Goal: Transaction & Acquisition: Purchase product/service

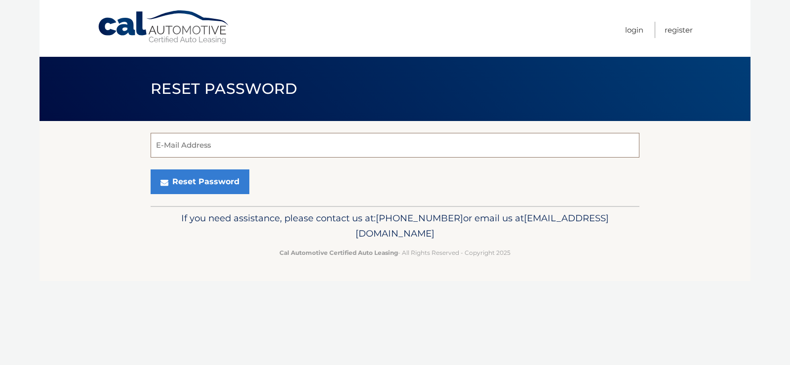
click at [202, 145] on input "E-Mail Address" at bounding box center [395, 145] width 489 height 25
type input "[EMAIL_ADDRESS][DOMAIN_NAME]"
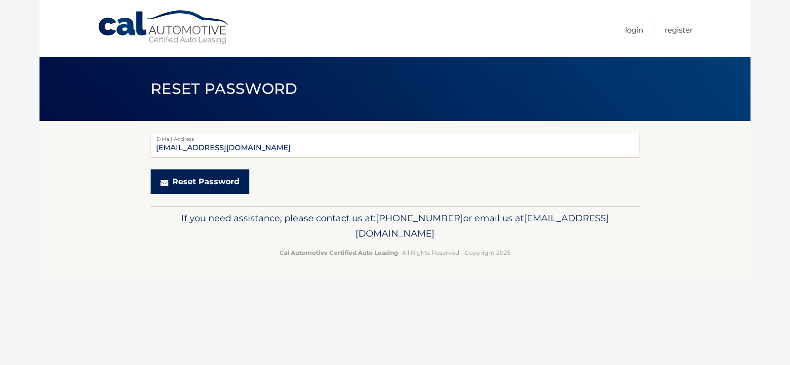
click at [197, 180] on button "Reset Password" at bounding box center [200, 181] width 99 height 25
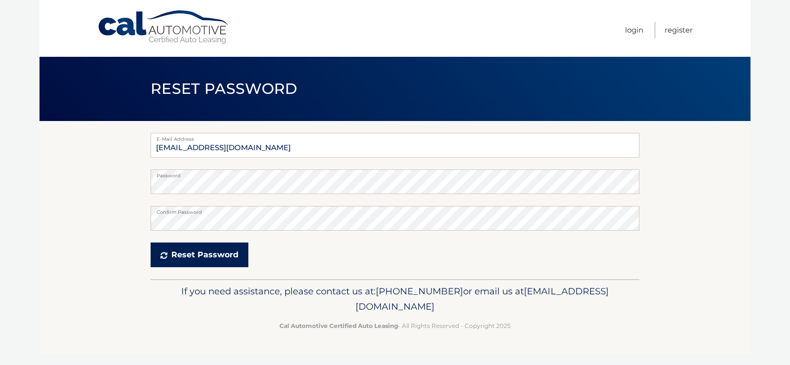
click at [187, 252] on button "Reset Password" at bounding box center [200, 255] width 98 height 25
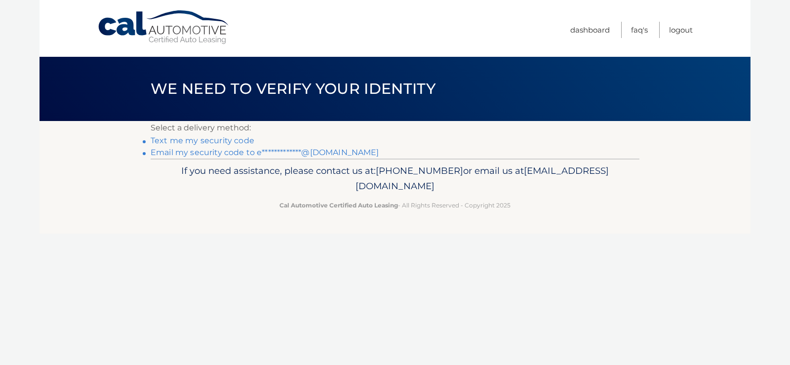
click at [227, 138] on link "Text me my security code" at bounding box center [203, 140] width 104 height 9
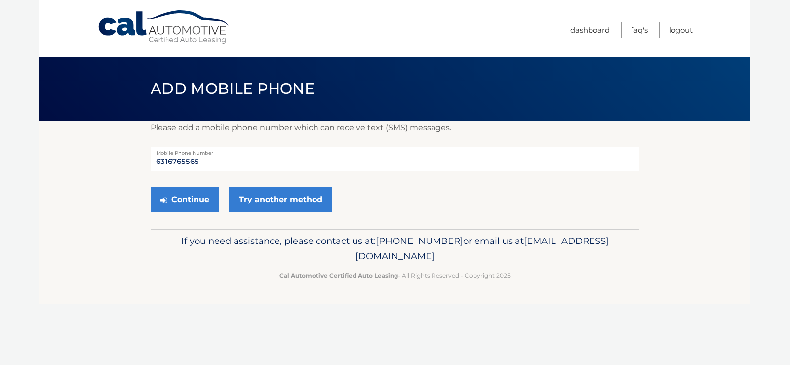
click at [201, 163] on input "6316765565" at bounding box center [395, 159] width 489 height 25
drag, startPoint x: 201, startPoint y: 163, endPoint x: 169, endPoint y: 159, distance: 31.9
click at [169, 159] on input "6316765565" at bounding box center [395, 159] width 489 height 25
type input "6316801552"
click at [208, 203] on button "Continue" at bounding box center [185, 199] width 69 height 25
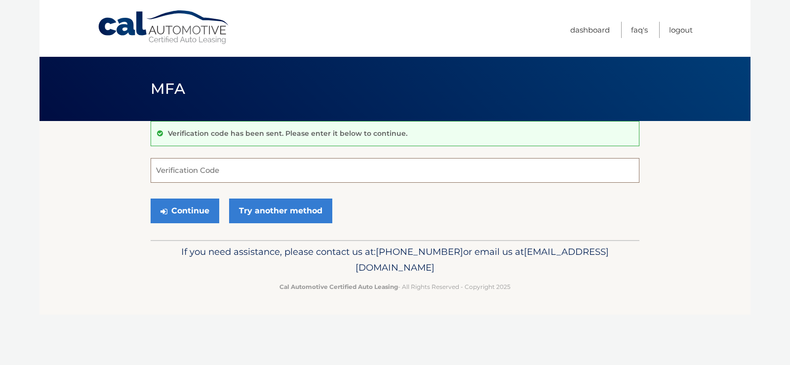
click at [205, 171] on input "Verification Code" at bounding box center [395, 170] width 489 height 25
type input "061521"
click at [189, 214] on button "Continue" at bounding box center [185, 211] width 69 height 25
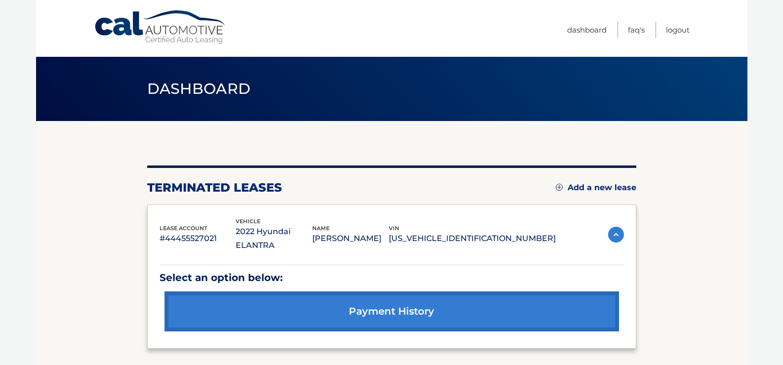
click at [574, 188] on link "Add a new lease" at bounding box center [596, 188] width 81 height 10
click at [558, 188] on img at bounding box center [559, 187] width 7 height 7
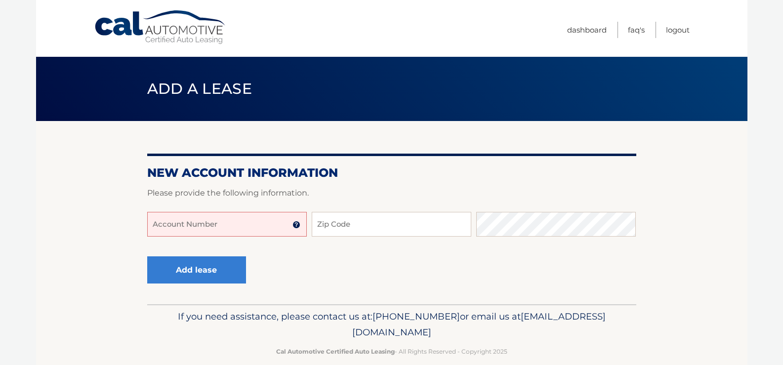
click at [230, 227] on input "Account Number" at bounding box center [227, 224] width 160 height 25
type input "44455852241"
click at [328, 222] on input "Zip Code" at bounding box center [392, 224] width 160 height 25
type input "11779"
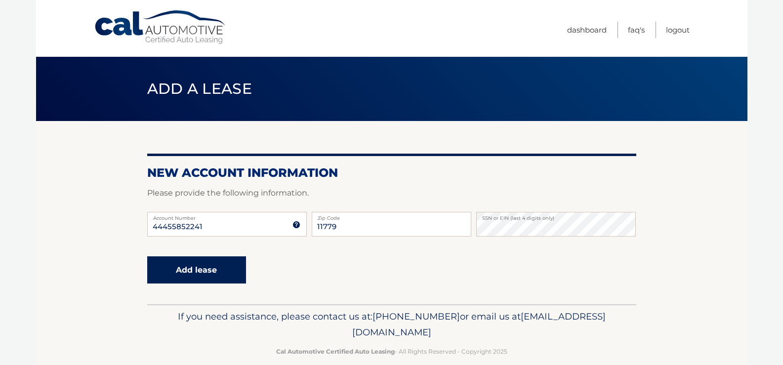
click at [187, 272] on button "Add lease" at bounding box center [196, 269] width 99 height 27
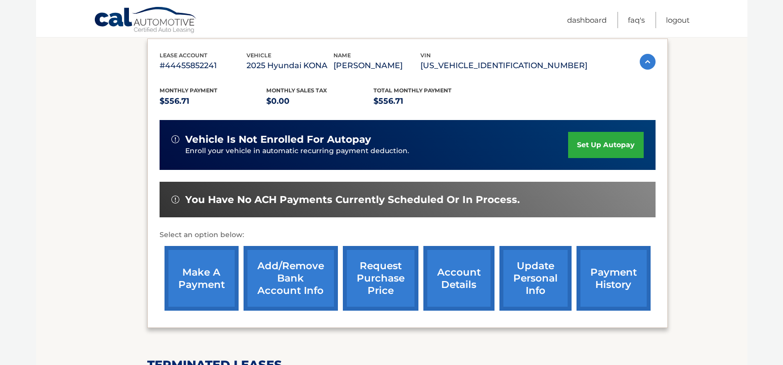
scroll to position [167, 0]
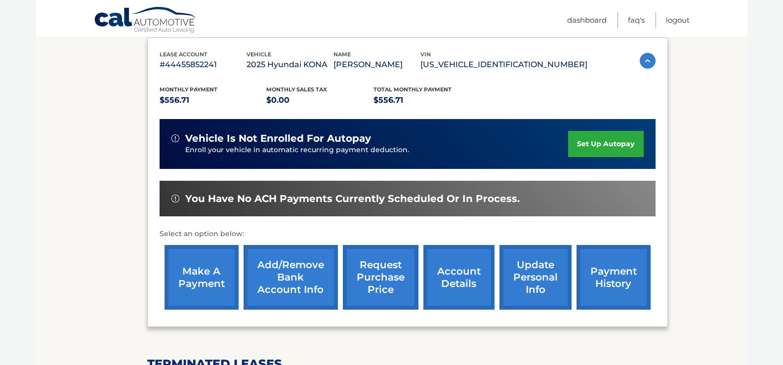
click at [208, 281] on link "make a payment" at bounding box center [201, 277] width 74 height 65
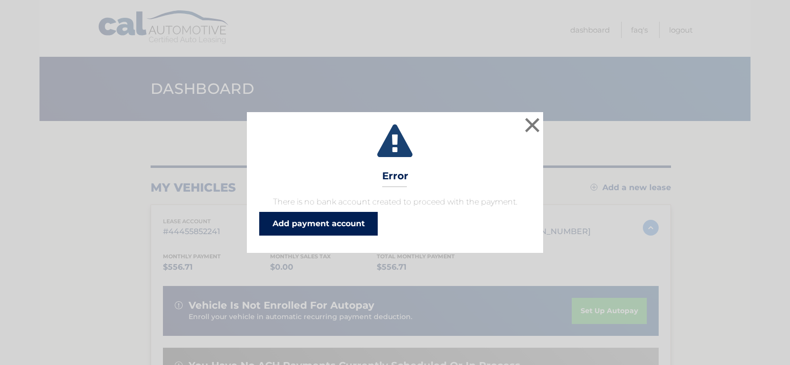
click at [325, 226] on link "Add payment account" at bounding box center [318, 224] width 119 height 24
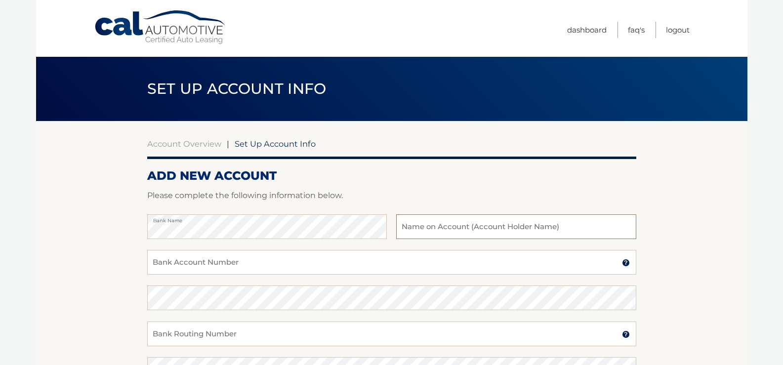
click at [413, 229] on input "text" at bounding box center [516, 226] width 240 height 25
type input "[PERSON_NAME]"
click at [191, 254] on input "Bank Account Number" at bounding box center [391, 262] width 489 height 25
type input "11410005479901"
click at [195, 335] on input "Bank Routing Number" at bounding box center [391, 334] width 489 height 25
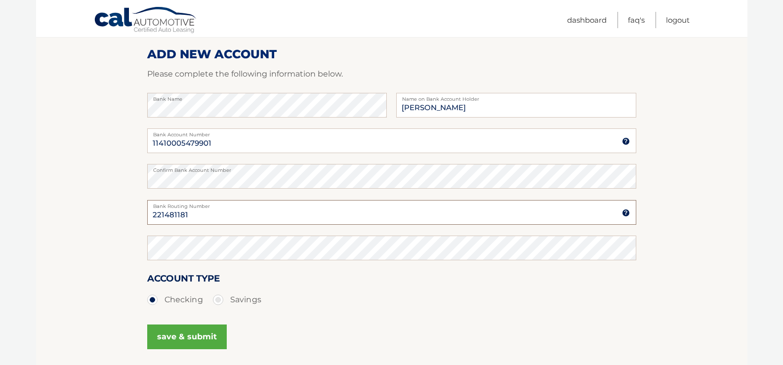
scroll to position [123, 0]
type input "221481181"
click at [186, 334] on button "save & submit" at bounding box center [187, 336] width 80 height 25
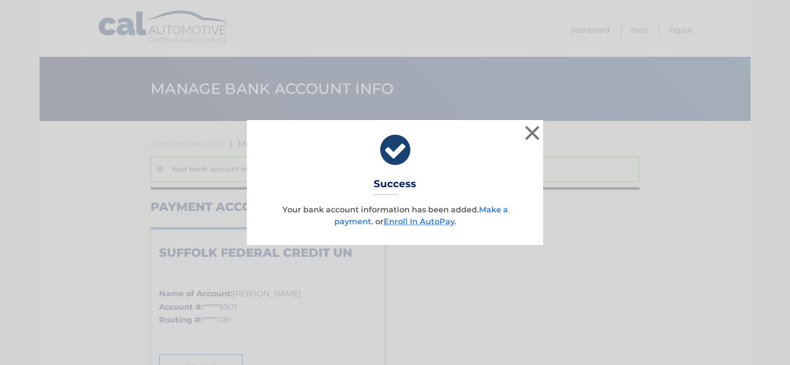
click at [493, 207] on link "Make a payment" at bounding box center [421, 215] width 174 height 21
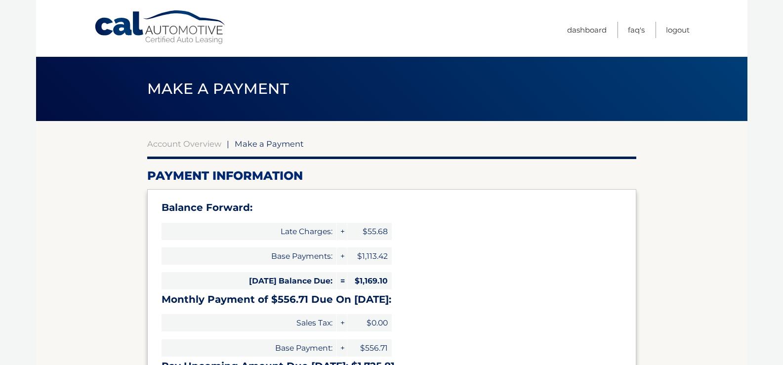
select select "ZmNkODVhOGQtNzM0Zi00Y2QwLTg2YTgtOTdhOWQyZjIwNjYw"
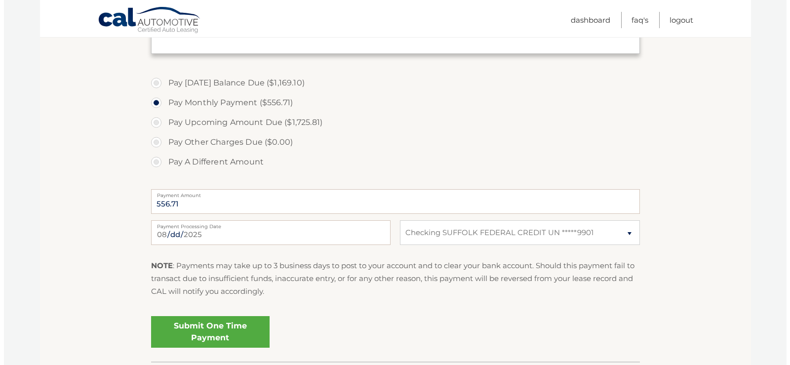
scroll to position [366, 0]
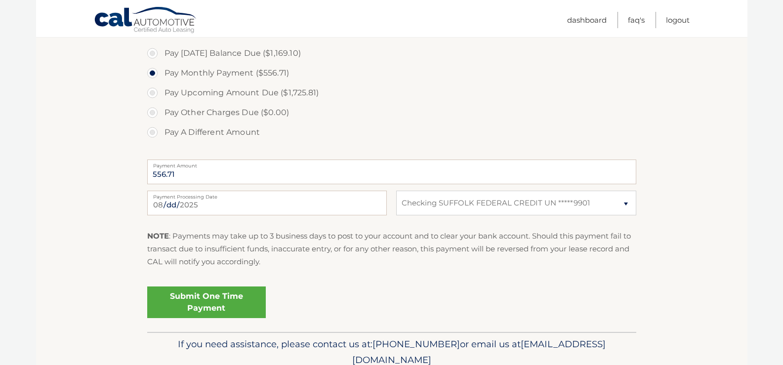
click at [205, 298] on link "Submit One Time Payment" at bounding box center [206, 302] width 119 height 32
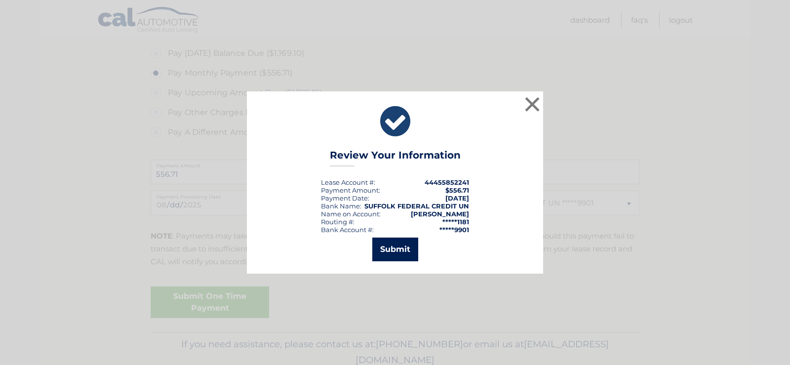
click at [391, 246] on button "Submit" at bounding box center [395, 250] width 46 height 24
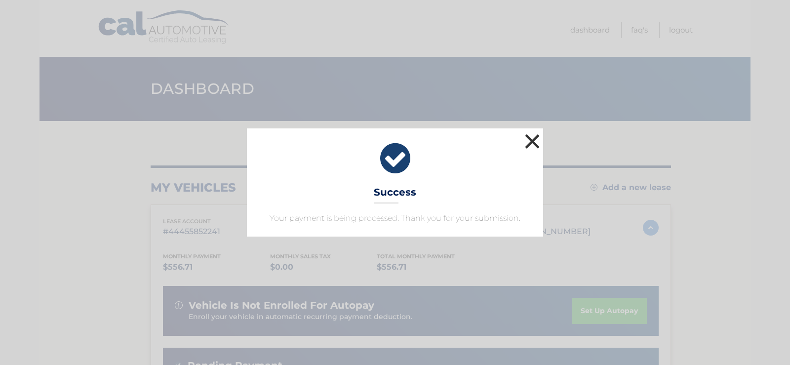
click at [531, 141] on button "×" at bounding box center [533, 141] width 20 height 20
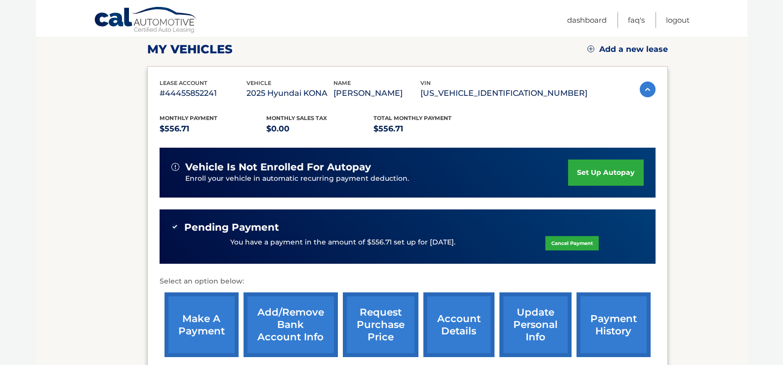
scroll to position [159, 0]
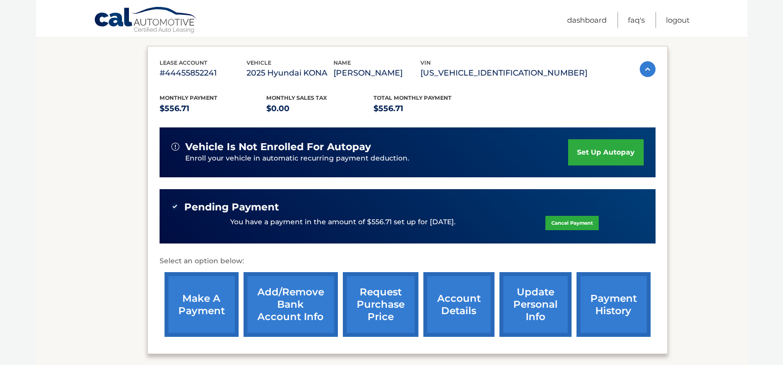
click at [611, 150] on link "set up autopay" at bounding box center [605, 152] width 75 height 26
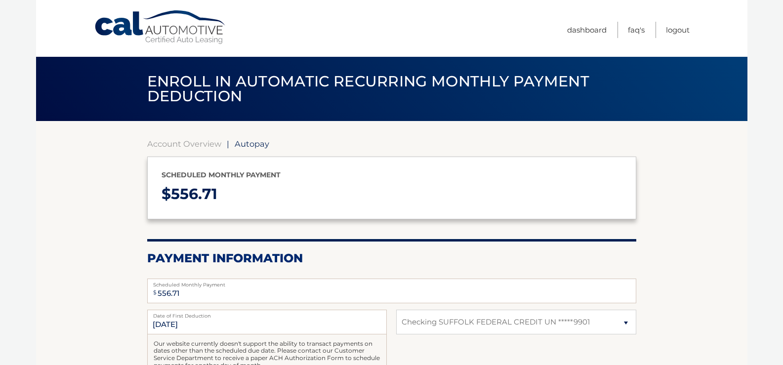
select select "ZmNkODVhOGQtNzM0Zi00Y2QwLTg2YTgtOTdhOWQyZjIwNjYw"
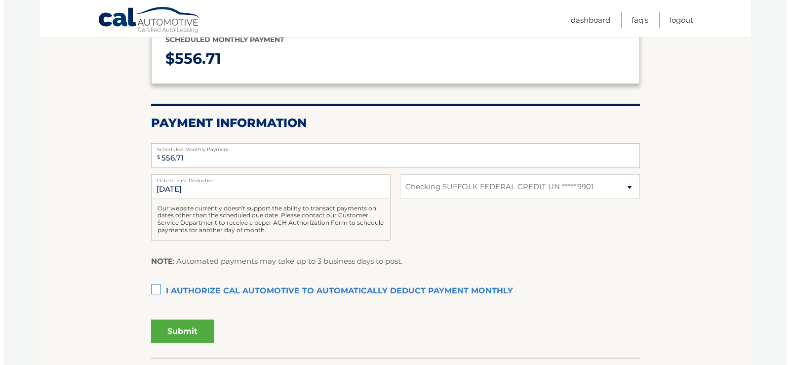
scroll to position [179, 0]
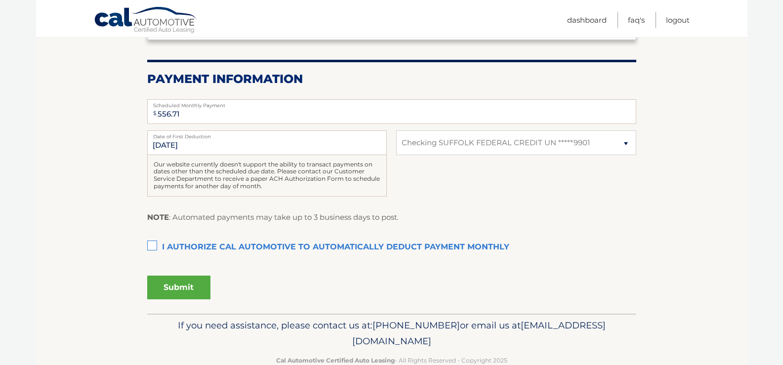
click at [150, 244] on label "I authorize cal automotive to automatically deduct payment monthly This checkbo…" at bounding box center [391, 248] width 489 height 20
click at [0, 0] on input "I authorize cal automotive to automatically deduct payment monthly This checkbo…" at bounding box center [0, 0] width 0 height 0
drag, startPoint x: 191, startPoint y: 144, endPoint x: 146, endPoint y: 146, distance: 45.0
click at [146, 146] on section "Account Overview | Autopay Scheduled monthly payment $ 556.71 Payment Informati…" at bounding box center [391, 128] width 711 height 372
click at [175, 287] on button "Submit" at bounding box center [178, 288] width 63 height 24
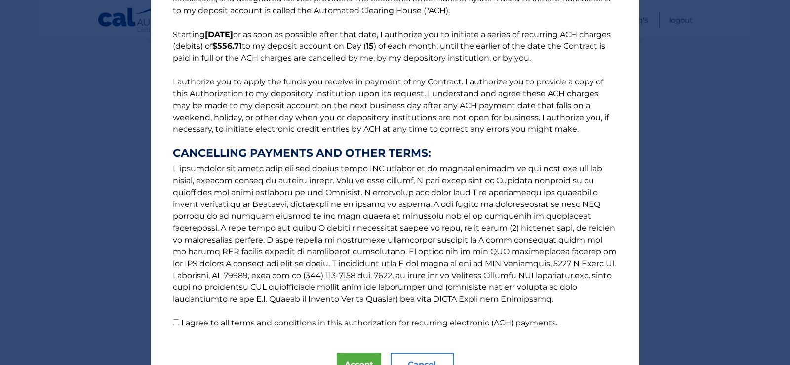
scroll to position [114, 0]
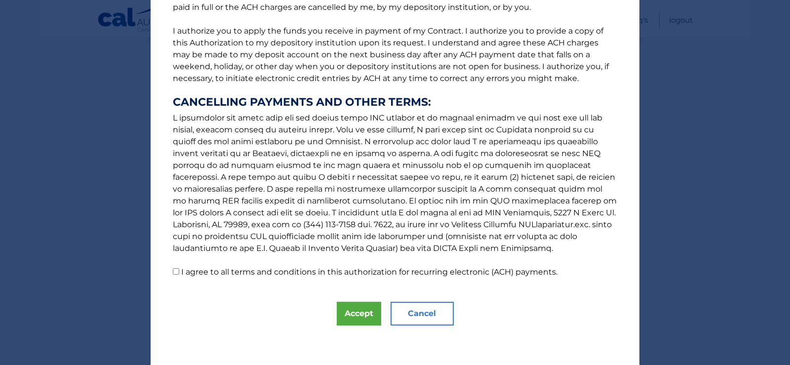
click at [175, 272] on input "I agree to all terms and conditions in this authorization for recurring electro…" at bounding box center [176, 271] width 6 height 6
checkbox input "true"
click at [357, 318] on button "Accept" at bounding box center [359, 314] width 44 height 24
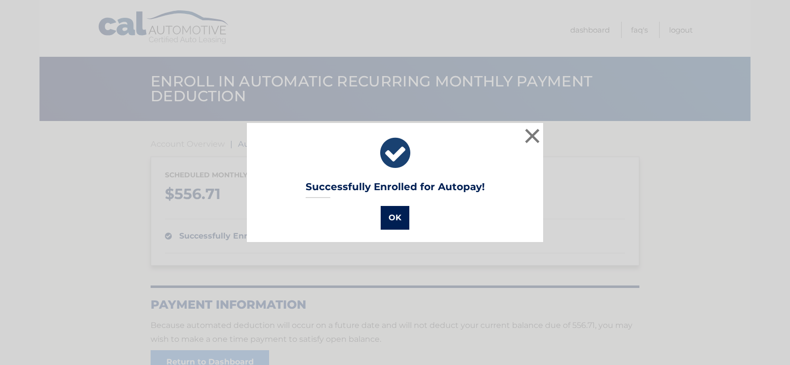
click at [393, 215] on button "OK" at bounding box center [395, 218] width 29 height 24
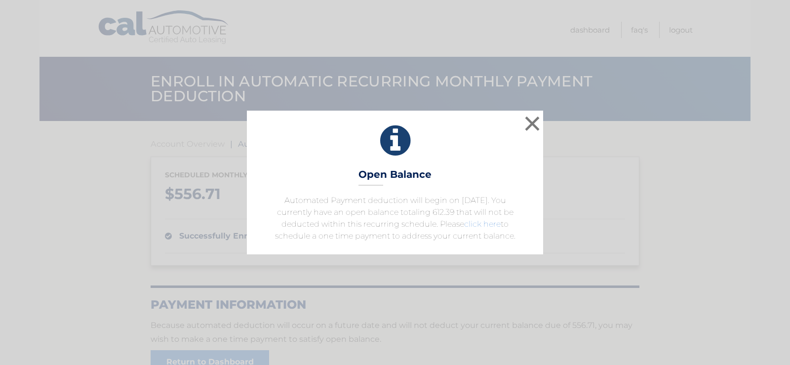
click at [487, 223] on link "click here" at bounding box center [482, 223] width 37 height 9
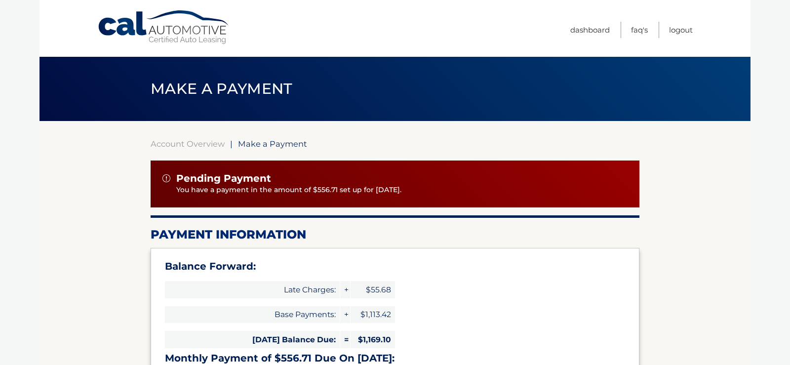
select select "ZmNkODVhOGQtNzM0Zi00Y2QwLTg2YTgtOTdhOWQyZjIwNjYw"
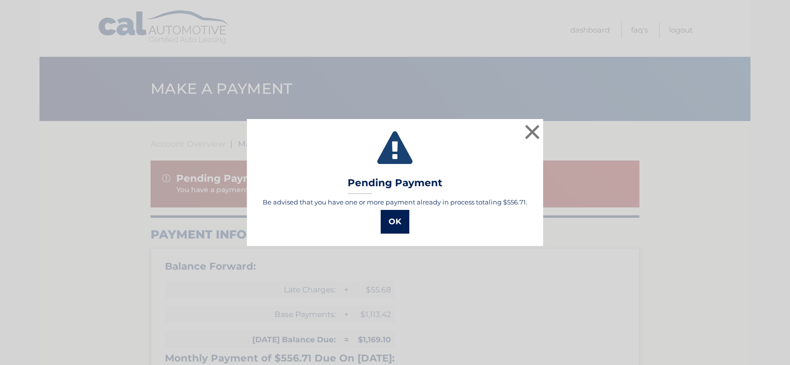
click at [398, 221] on button "OK" at bounding box center [395, 222] width 29 height 24
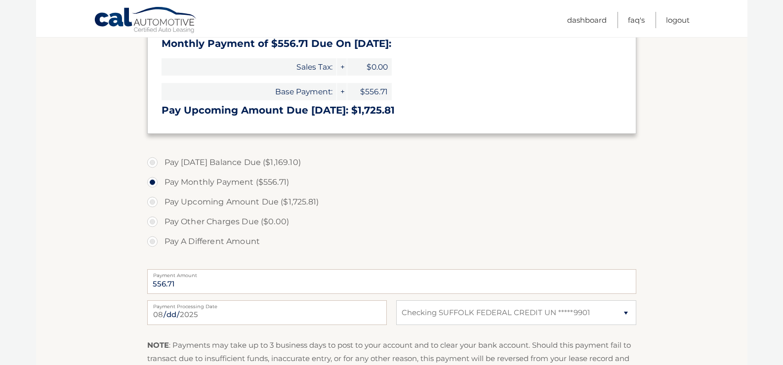
scroll to position [352, 0]
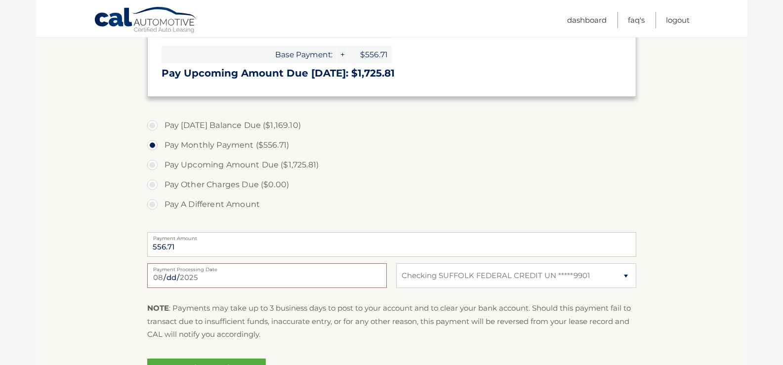
click at [195, 281] on input "[DATE]" at bounding box center [267, 275] width 240 height 25
click at [466, 156] on label "Pay Upcoming Amount Due ($1,725.81)" at bounding box center [391, 165] width 489 height 20
click at [161, 156] on input "Pay Upcoming Amount Due ($1,725.81)" at bounding box center [156, 163] width 10 height 16
radio input "true"
type input "1725.81"
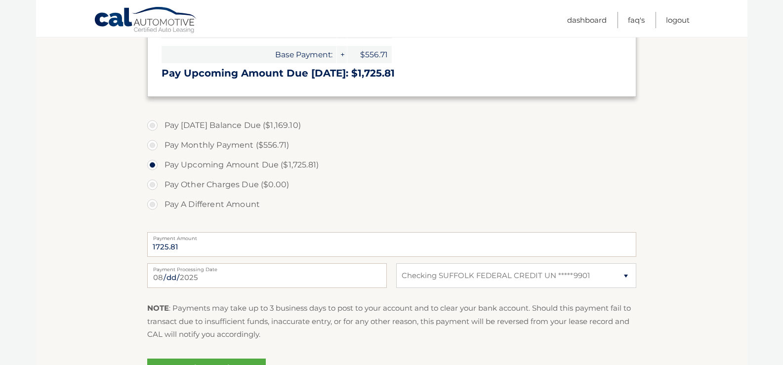
click at [154, 144] on label "Pay Monthly Payment ($556.71)" at bounding box center [391, 145] width 489 height 20
click at [154, 144] on input "Pay Monthly Payment ($556.71)" at bounding box center [156, 143] width 10 height 16
radio input "true"
type input "556.71"
click at [153, 206] on label "Pay A Different Amount" at bounding box center [391, 205] width 489 height 20
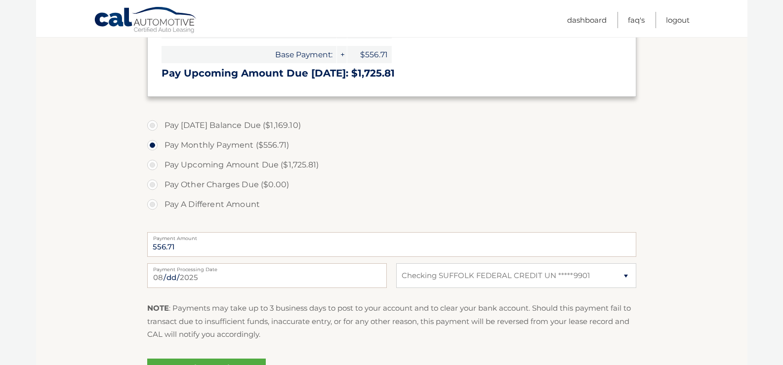
click at [153, 206] on input "Pay A Different Amount" at bounding box center [156, 203] width 10 height 16
radio input "true"
click at [171, 274] on input "[DATE]" at bounding box center [267, 275] width 240 height 25
click at [682, 19] on link "Logout" at bounding box center [678, 20] width 24 height 16
